Goal: Information Seeking & Learning: Understand process/instructions

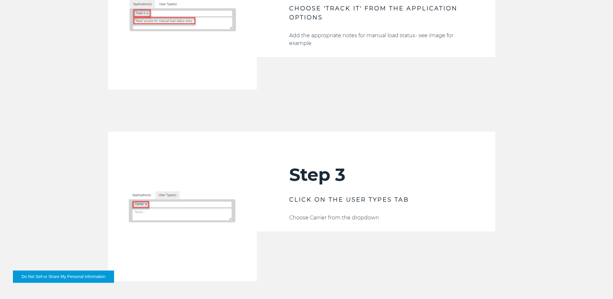
scroll to position [905, 0]
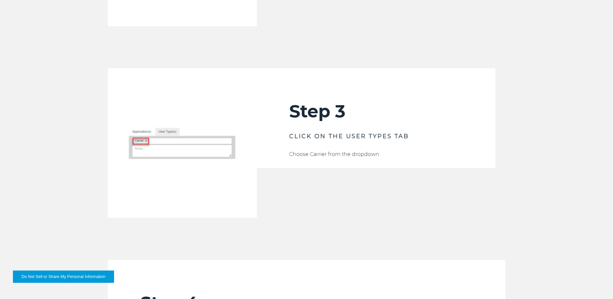
drag, startPoint x: 375, startPoint y: 160, endPoint x: 324, endPoint y: 175, distance: 53.5
click at [324, 175] on div "Step 3 CLICK ON THE USER TYPES TAB Choose Carrier from the dropdown" at bounding box center [376, 142] width 239 height 149
drag, startPoint x: 324, startPoint y: 175, endPoint x: 321, endPoint y: 192, distance: 16.7
click at [321, 192] on div "Step 3 CLICK ON THE USER TYPES TAB Choose Carrier from the dropdown" at bounding box center [376, 142] width 239 height 149
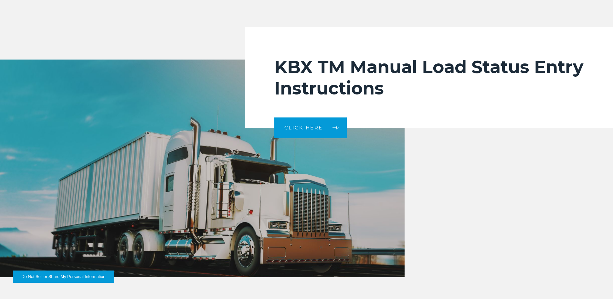
scroll to position [1326, 0]
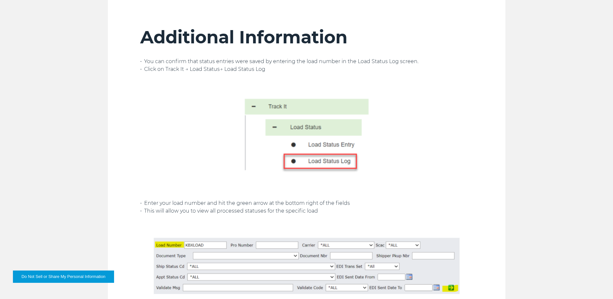
scroll to position [1552, 0]
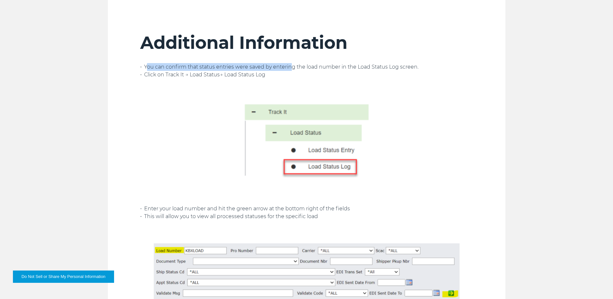
drag, startPoint x: 148, startPoint y: 64, endPoint x: 291, endPoint y: 67, distance: 143.6
click at [291, 67] on p "• You can confirm that status entries were saved by entering the load number in…" at bounding box center [306, 71] width 333 height 16
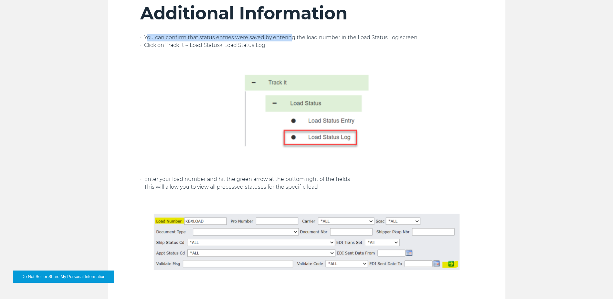
scroll to position [1682, 0]
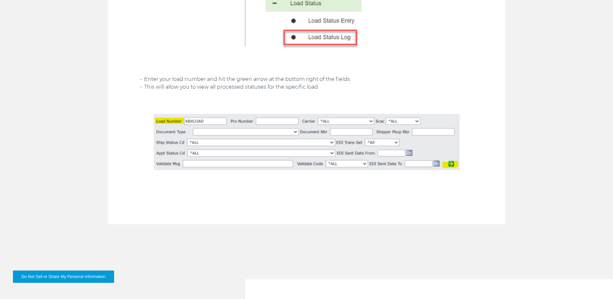
click at [4, 94] on div "Additional Information • You can confirm that status entries were saved by ente…" at bounding box center [306, 47] width 613 height 354
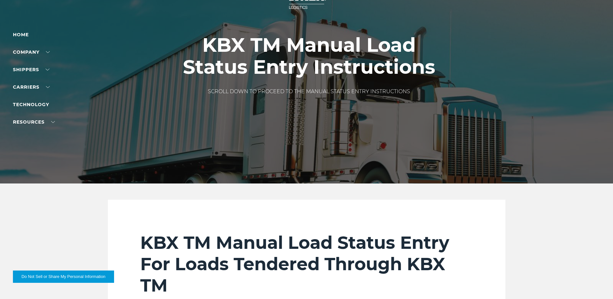
scroll to position [0, 0]
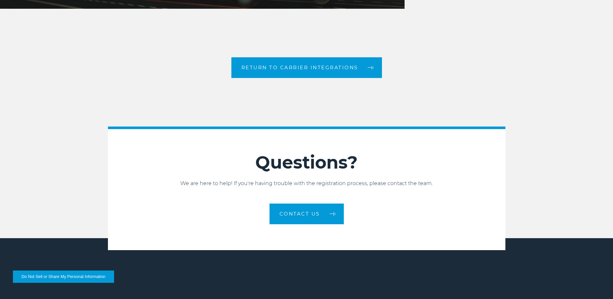
scroll to position [1543, 0]
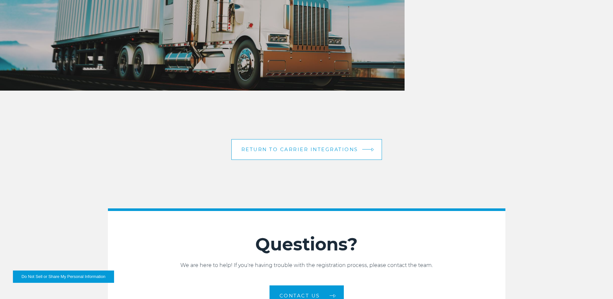
click at [326, 150] on span "Return to Carrier Integrations" at bounding box center [300, 149] width 117 height 5
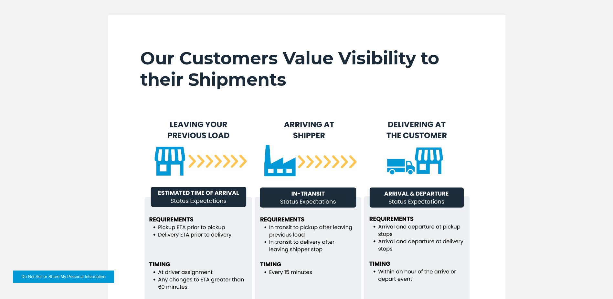
scroll to position [488, 0]
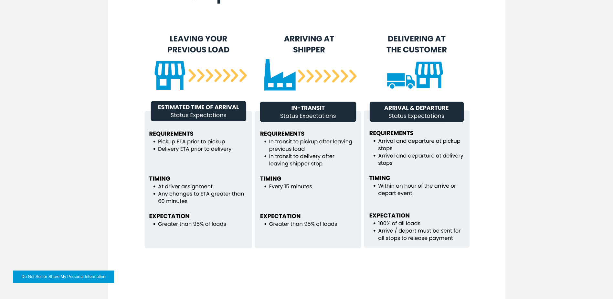
drag, startPoint x: 336, startPoint y: 109, endPoint x: 330, endPoint y: 147, distance: 38.5
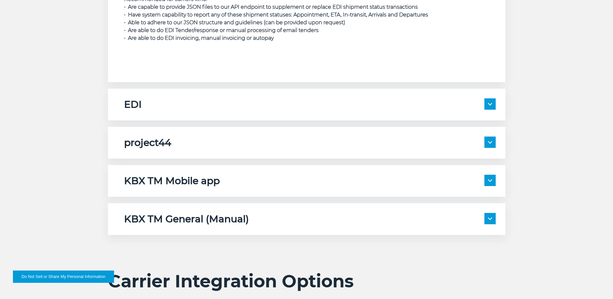
scroll to position [1070, 0]
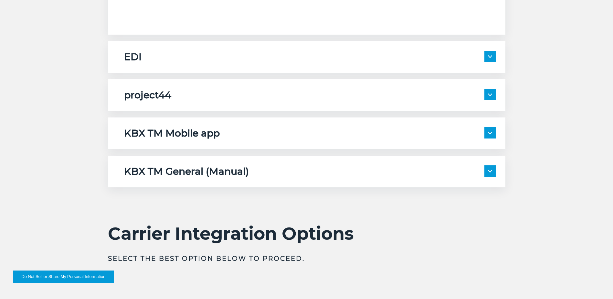
click at [485, 59] on span at bounding box center [490, 56] width 11 height 11
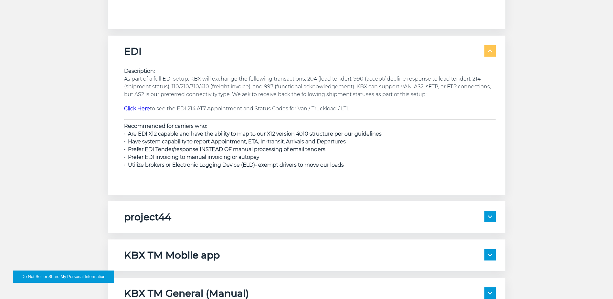
scroll to position [1200, 0]
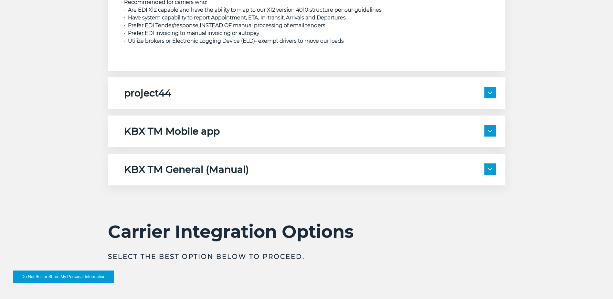
click at [486, 93] on span at bounding box center [490, 92] width 11 height 11
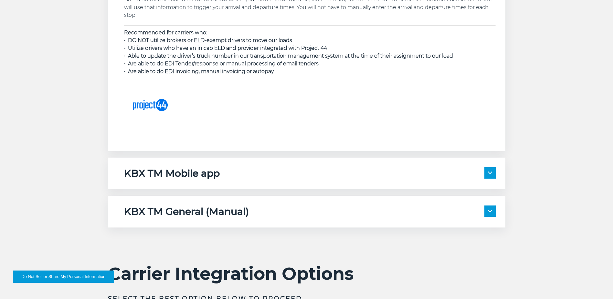
scroll to position [1458, 0]
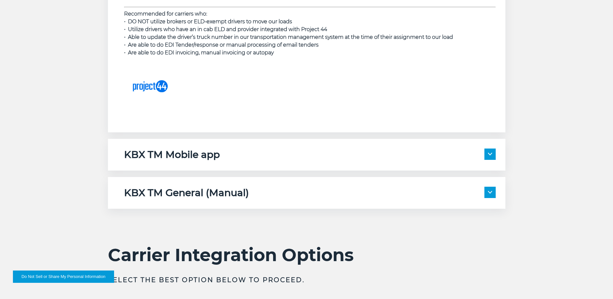
click at [485, 150] on span at bounding box center [490, 153] width 11 height 11
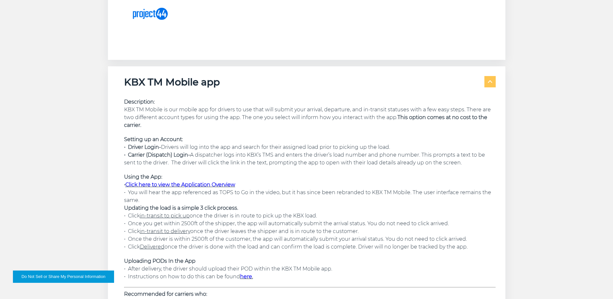
drag, startPoint x: 304, startPoint y: 156, endPoint x: 302, endPoint y: 175, distance: 19.3
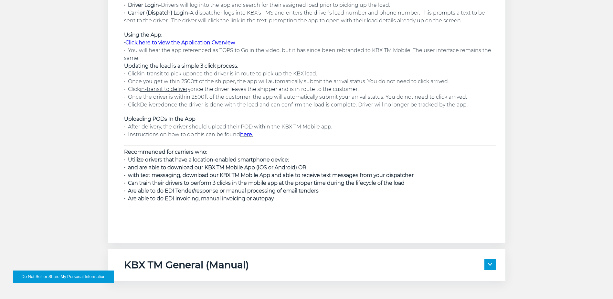
drag, startPoint x: 302, startPoint y: 175, endPoint x: 300, endPoint y: 207, distance: 31.7
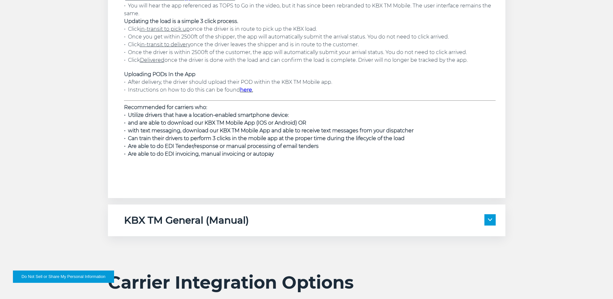
scroll to position [1751, 0]
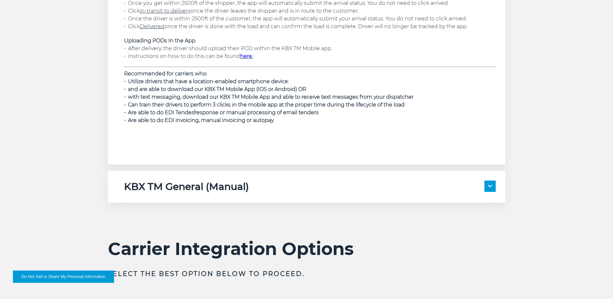
drag, startPoint x: 211, startPoint y: 207, endPoint x: 210, endPoint y: 230, distance: 22.7
click at [486, 184] on span at bounding box center [490, 185] width 11 height 11
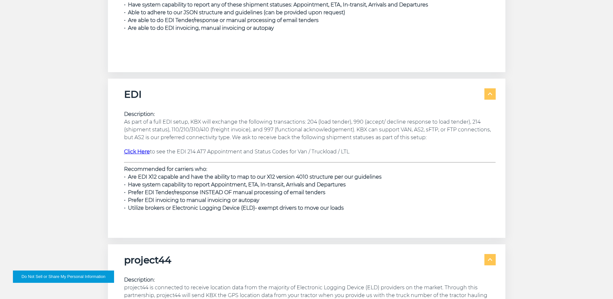
drag, startPoint x: 92, startPoint y: 201, endPoint x: 100, endPoint y: 58, distance: 143.4
